Goal: Download file/media

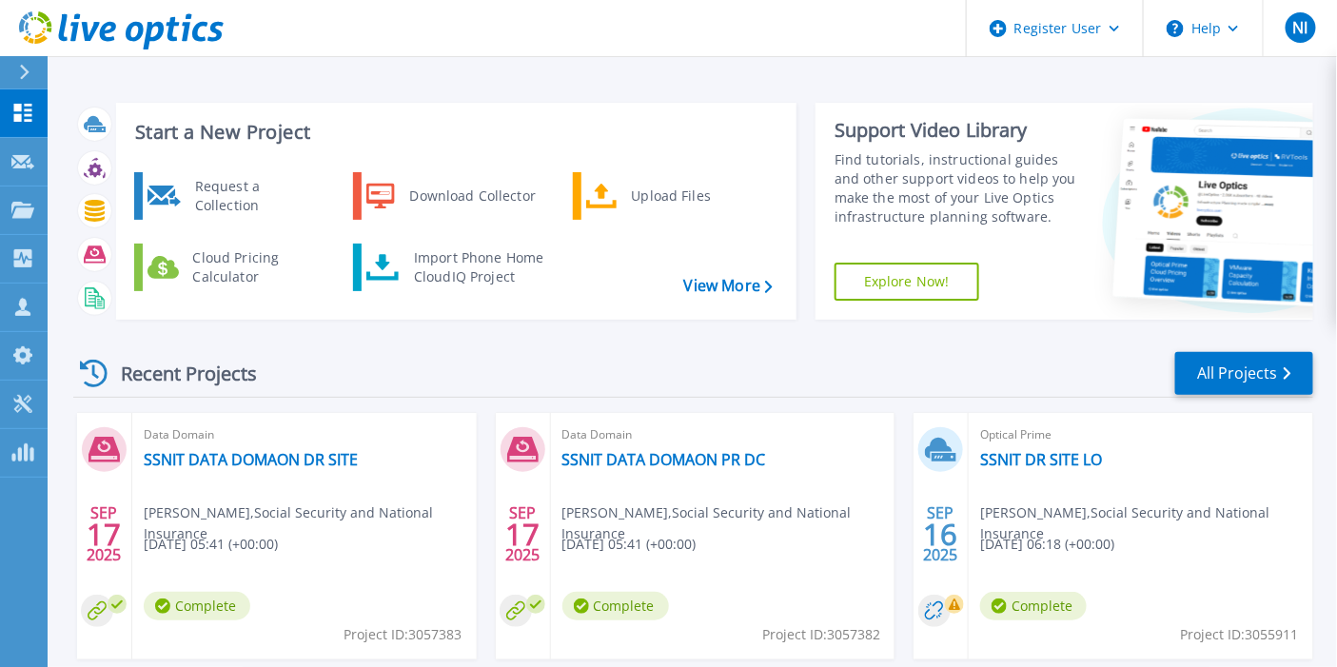
click at [401, 40] on header "Register User Help NI Dell User [PERSON_NAME] [PERSON_NAME][EMAIL_ADDRESS][DOMA…" at bounding box center [668, 28] width 1337 height 57
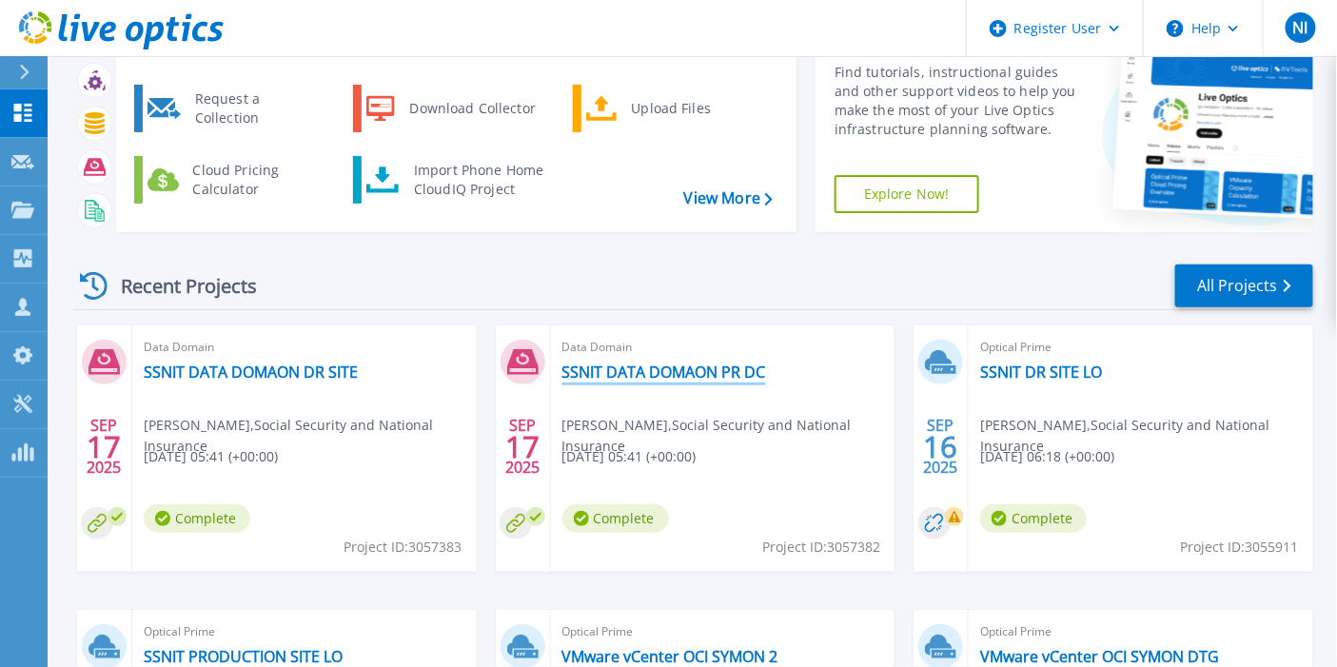
scroll to position [106, 0]
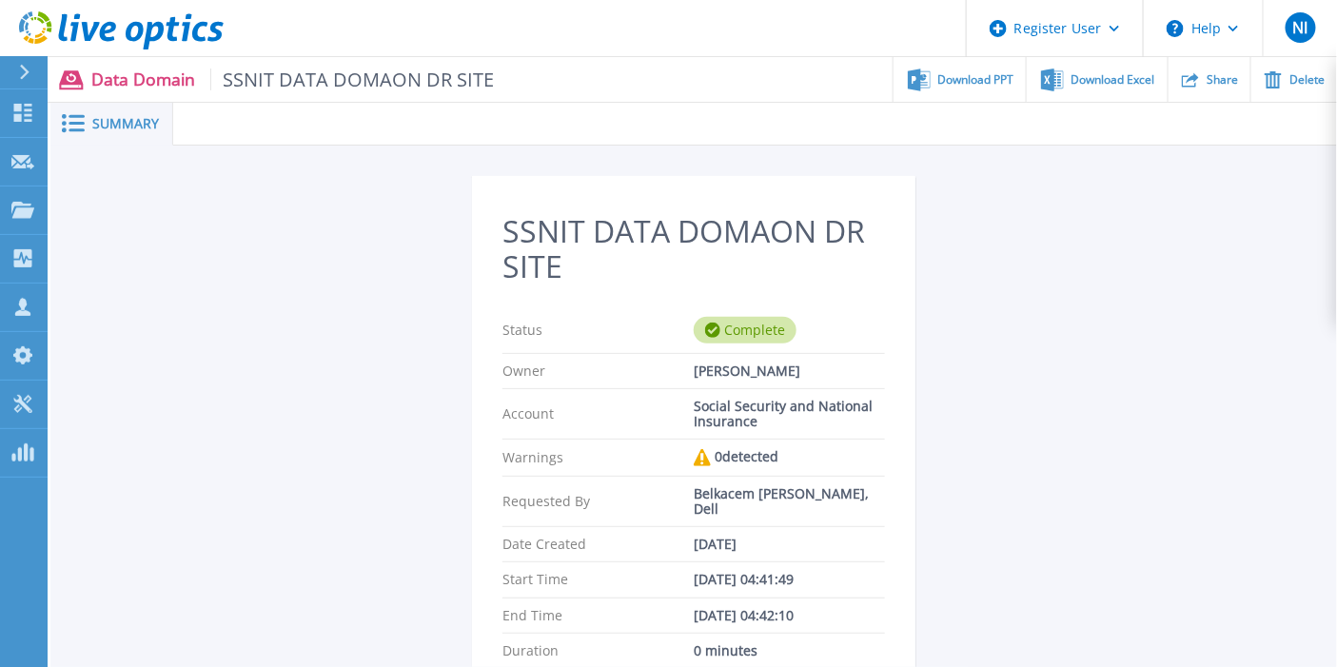
click at [1143, 599] on div "SSNIT DATA DOMAON DR SITE Status Complete Owner Bartholomew Naalah Account Soci…" at bounding box center [694, 568] width 910 height 785
click at [991, 80] on span "Download PPT" at bounding box center [976, 78] width 76 height 11
click at [1089, 79] on span "Download Excel" at bounding box center [1113, 78] width 84 height 11
click at [1124, 249] on div "SSNIT DATA DOMAON DR SITE Status Complete Owner Bartholomew Naalah Account Soci…" at bounding box center [694, 568] width 910 height 785
click at [1142, 226] on div "SSNIT DATA DOMAON DR SITE Status Complete Owner Bartholomew Naalah Account Soci…" at bounding box center [694, 568] width 910 height 785
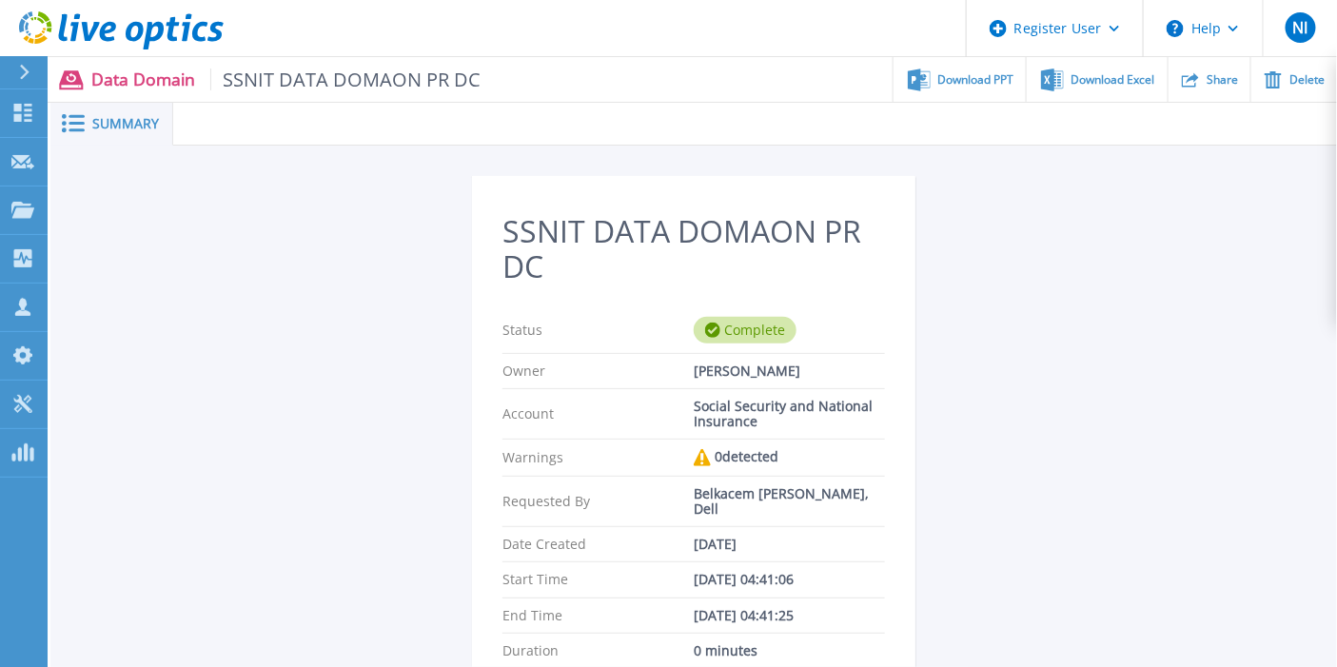
click at [1070, 305] on div "SSNIT DATA DOMAON PR DC Status Complete Owner [PERSON_NAME] Account Social Secu…" at bounding box center [694, 568] width 910 height 785
click at [977, 81] on span "Download PPT" at bounding box center [976, 78] width 76 height 11
click at [1109, 77] on span "Download Excel" at bounding box center [1113, 78] width 84 height 11
click at [977, 80] on span "Download PPT" at bounding box center [976, 78] width 76 height 11
